Goal: Information Seeking & Learning: Learn about a topic

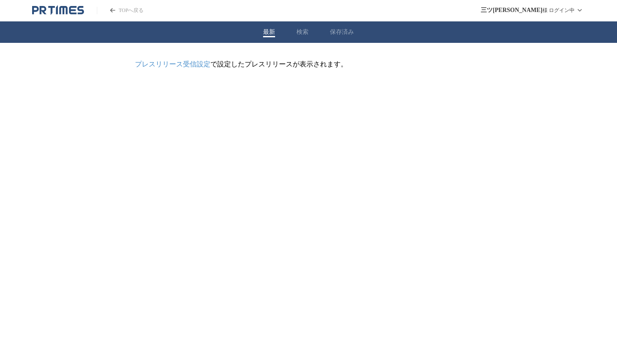
click at [298, 34] on button "検索" at bounding box center [303, 32] width 12 height 8
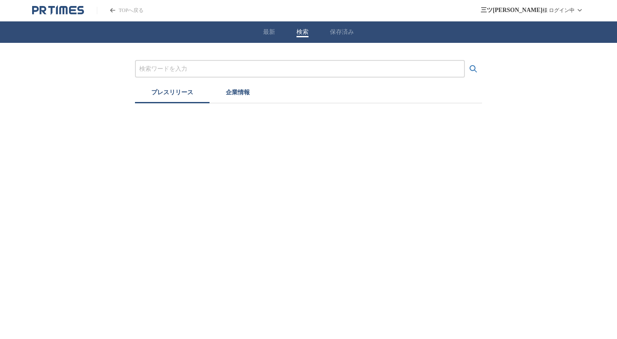
click at [214, 63] on div at bounding box center [300, 69] width 330 height 18
click at [356, 25] on div "最新 検索 保存済み" at bounding box center [308, 31] width 617 height 21
click at [203, 71] on input "プレスリリースおよび企業を検索する" at bounding box center [299, 68] width 321 height 9
type input "SUKU"
click at [465, 60] on button "検索する" at bounding box center [473, 68] width 17 height 17
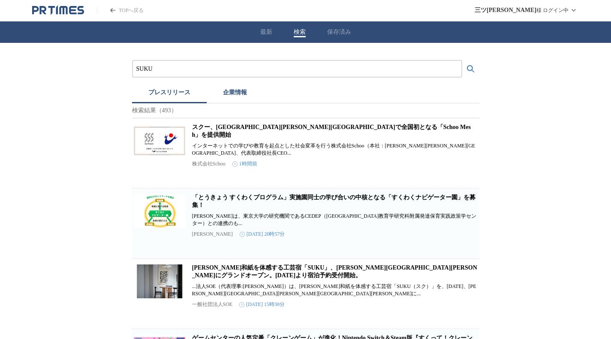
click at [255, 269] on link "[PERSON_NAME]和紙を体感する工芸宿「SUKU」、[PERSON_NAME][GEOGRAPHIC_DATA][PERSON_NAME]にグランドオ…" at bounding box center [334, 271] width 285 height 14
click at [242, 271] on link "[PERSON_NAME]和紙を体感する工芸宿「SUKU」、[PERSON_NAME][GEOGRAPHIC_DATA][PERSON_NAME]にグランドオ…" at bounding box center [334, 271] width 285 height 14
